Goal: Information Seeking & Learning: Learn about a topic

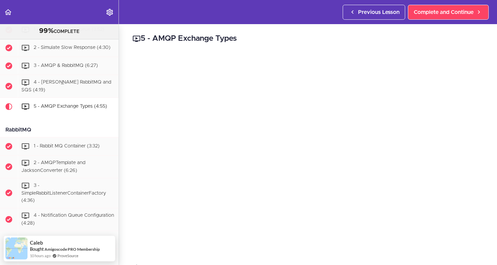
scroll to position [1278, 0]
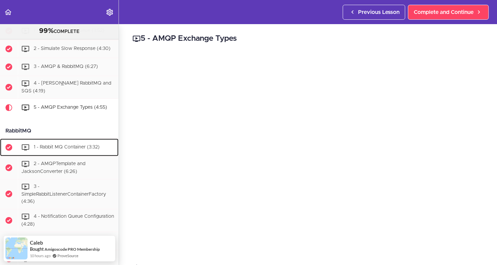
click at [64, 150] on span "1 - Rabbit MQ Container (3:32)" at bounding box center [67, 147] width 66 height 5
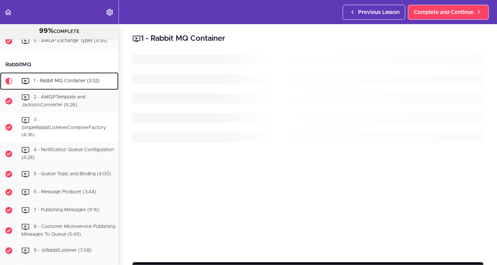
scroll to position [1371, 0]
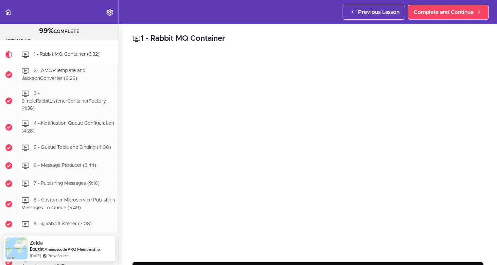
click at [488, 151] on div "1 - Rabbit MQ Container text rabbitmq: image: rabbitmq:[DATE]-management-alpine…" at bounding box center [308, 144] width 378 height 241
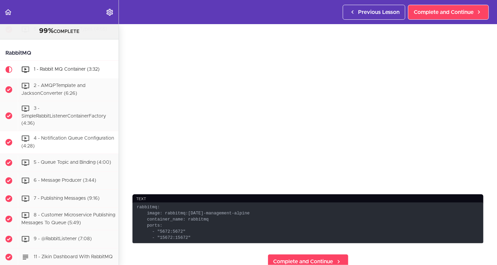
scroll to position [1337, 0]
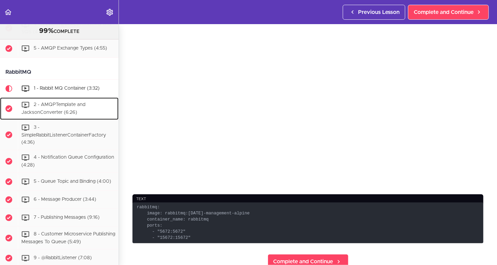
click at [60, 115] on span "2 - AMQPTemplate and JacksonConverter (6:26)" at bounding box center [53, 108] width 64 height 13
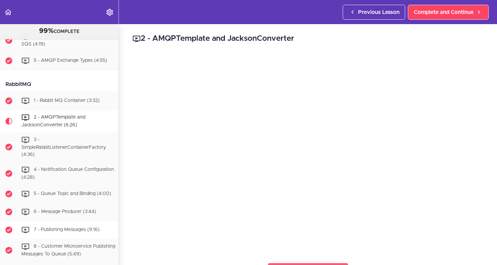
scroll to position [1321, 0]
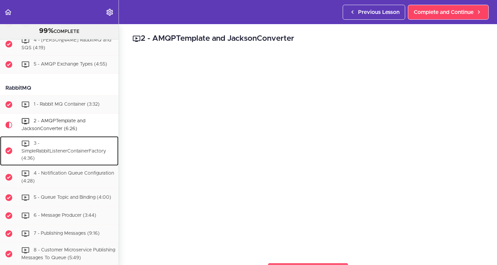
click at [62, 152] on span "3 - SimpleRabbitListenerContainerFactory (4:36)" at bounding box center [63, 151] width 85 height 20
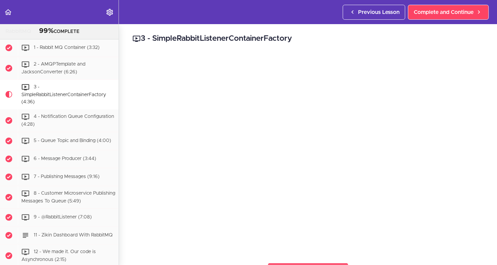
scroll to position [1377, 0]
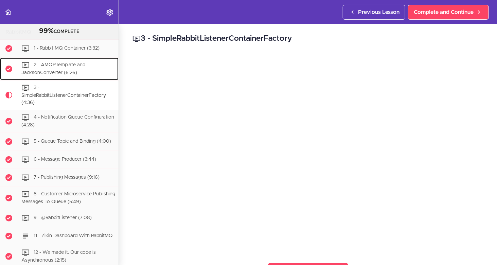
click at [48, 75] on span "2 - AMQPTemplate and JacksonConverter (6:26)" at bounding box center [53, 69] width 64 height 13
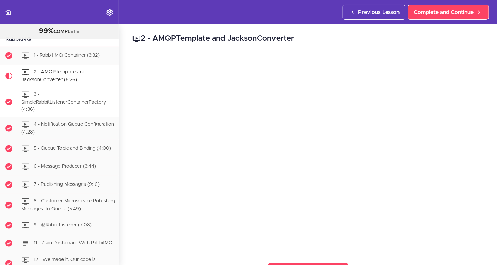
scroll to position [1355, 0]
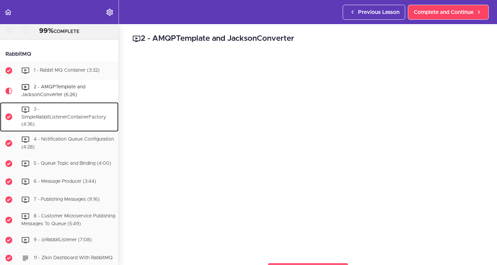
click at [50, 123] on span "3 - SimpleRabbitListenerContainerFactory (4:36)" at bounding box center [63, 117] width 85 height 20
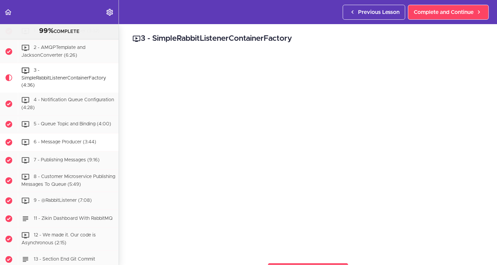
scroll to position [1377, 0]
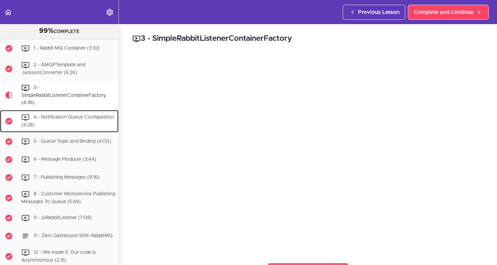
click at [75, 123] on span "4 - Notification Queue Configuration (4:28)" at bounding box center [67, 121] width 93 height 13
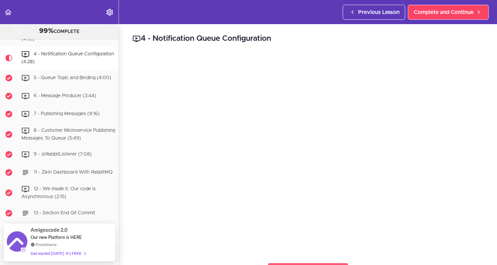
scroll to position [1442, 0]
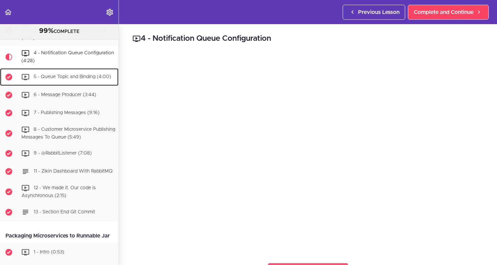
click at [77, 84] on div "5 - Queue Topic and Binding (4:00)" at bounding box center [68, 77] width 101 height 15
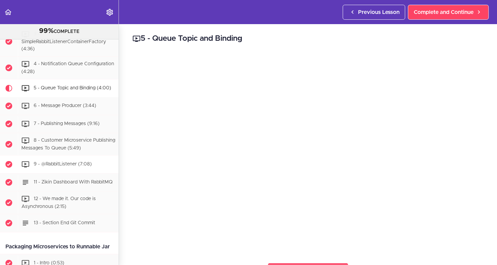
scroll to position [1430, 0]
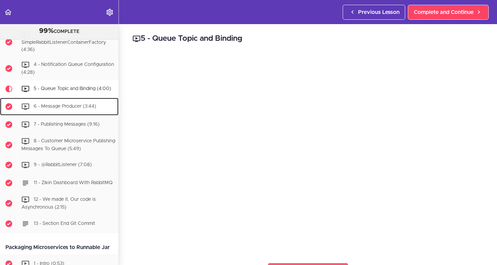
click at [62, 114] on div "6 - Message Producer (3:44)" at bounding box center [68, 106] width 101 height 15
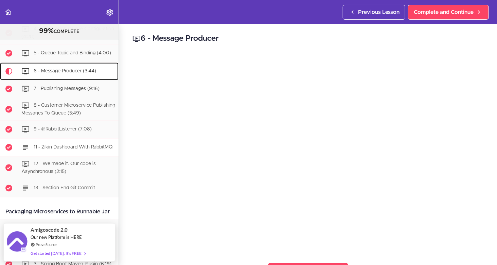
scroll to position [1453, 0]
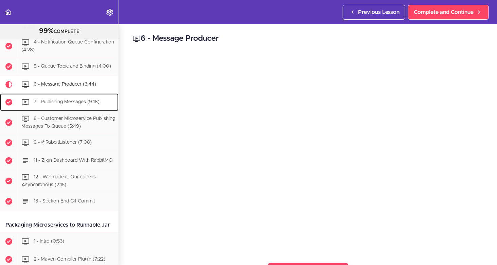
click at [56, 104] on span "7 - Publishing Messages (9:16)" at bounding box center [67, 102] width 66 height 5
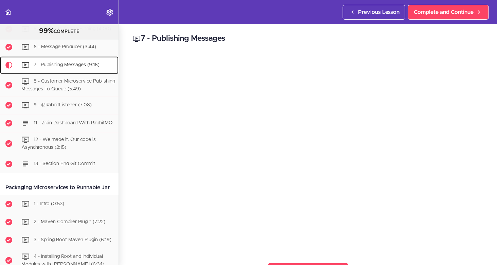
scroll to position [1505, 0]
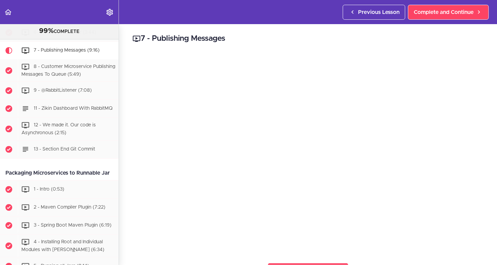
click at [484, 131] on div "7 - Publishing Messages Complete and Continue 1 - Follow us on LinkedIn 2 - Sub…" at bounding box center [308, 144] width 378 height 241
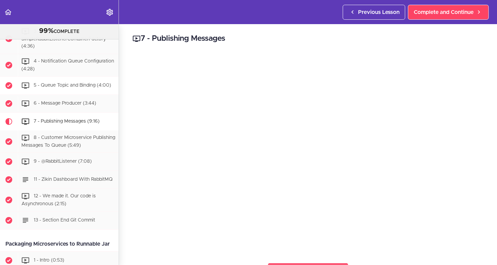
scroll to position [1437, 0]
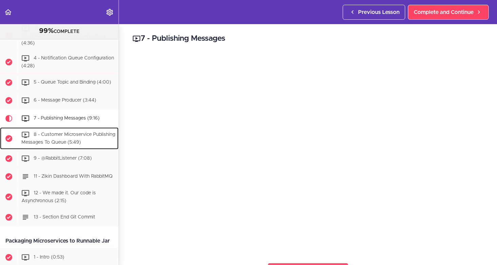
click at [55, 145] on div "8 - Customer Microservice Publishing Messages To Queue (5:49)" at bounding box center [68, 139] width 101 height 22
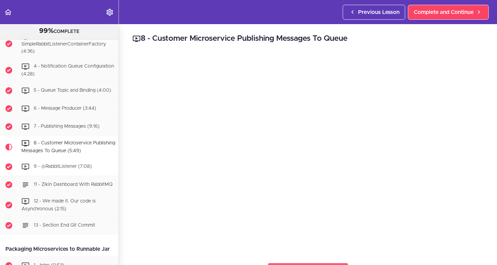
scroll to position [1455, 0]
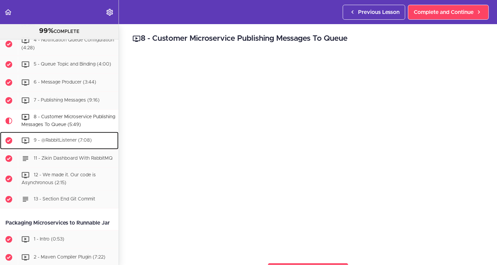
click at [62, 143] on span "9 - @RabbitListener (7:08)" at bounding box center [63, 140] width 58 height 5
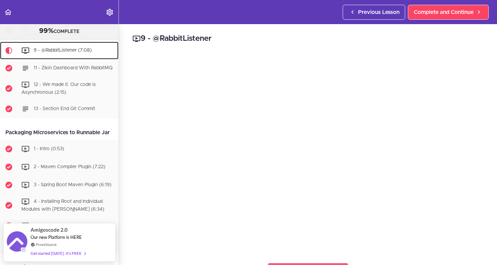
scroll to position [1511, 0]
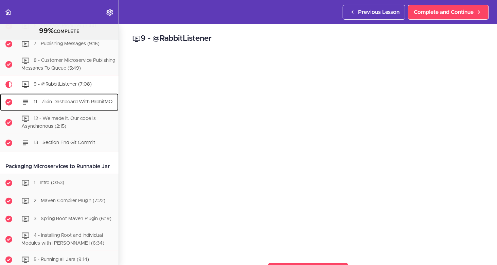
click at [59, 105] on span "11 - Zikin Dashboard With RabbitMQ" at bounding box center [73, 102] width 79 height 5
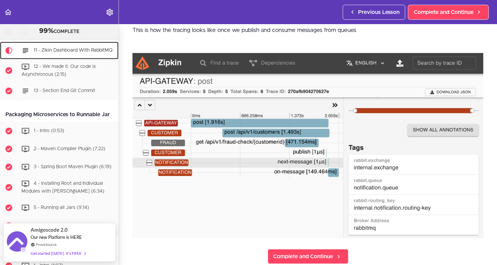
scroll to position [29, 0]
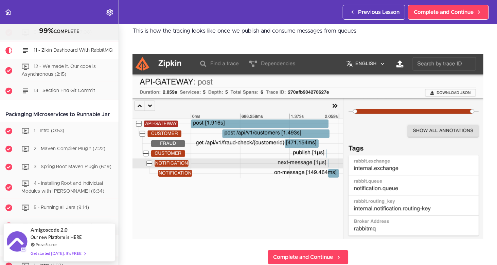
click at [302, 142] on img at bounding box center [308, 146] width 351 height 185
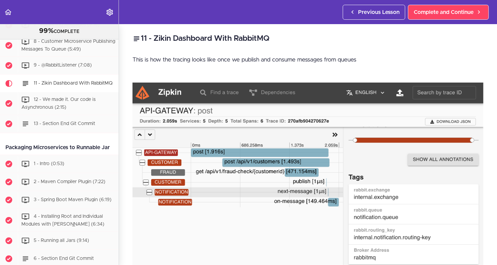
scroll to position [1529, 0]
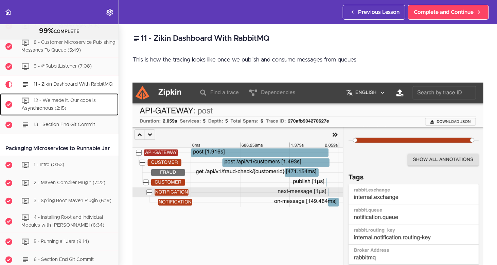
click at [72, 116] on div "12 - We made it. Our code is Asynchronous (2:15)" at bounding box center [68, 105] width 101 height 22
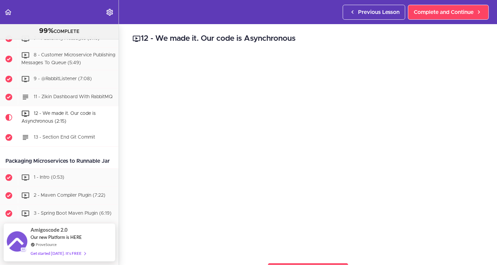
scroll to position [1517, 0]
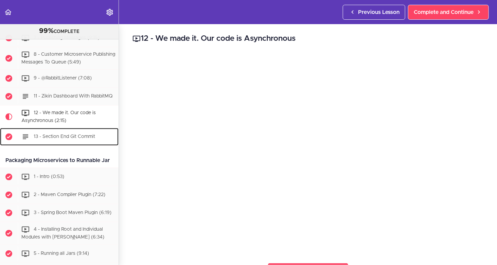
click at [53, 139] on span "13 - Section End Git Commit" at bounding box center [65, 136] width 62 height 5
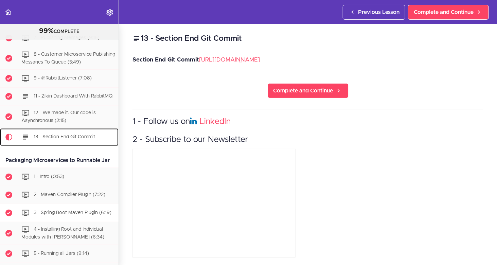
scroll to position [1608, 0]
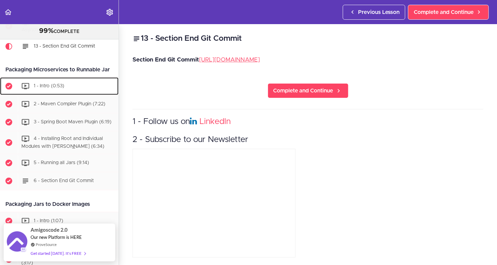
click at [64, 94] on div "1 - Intro (0:53)" at bounding box center [68, 86] width 101 height 15
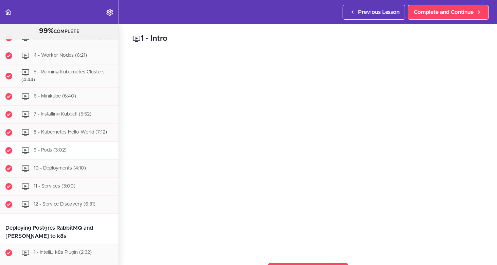
scroll to position [2269, 0]
